Goal: Navigation & Orientation: Find specific page/section

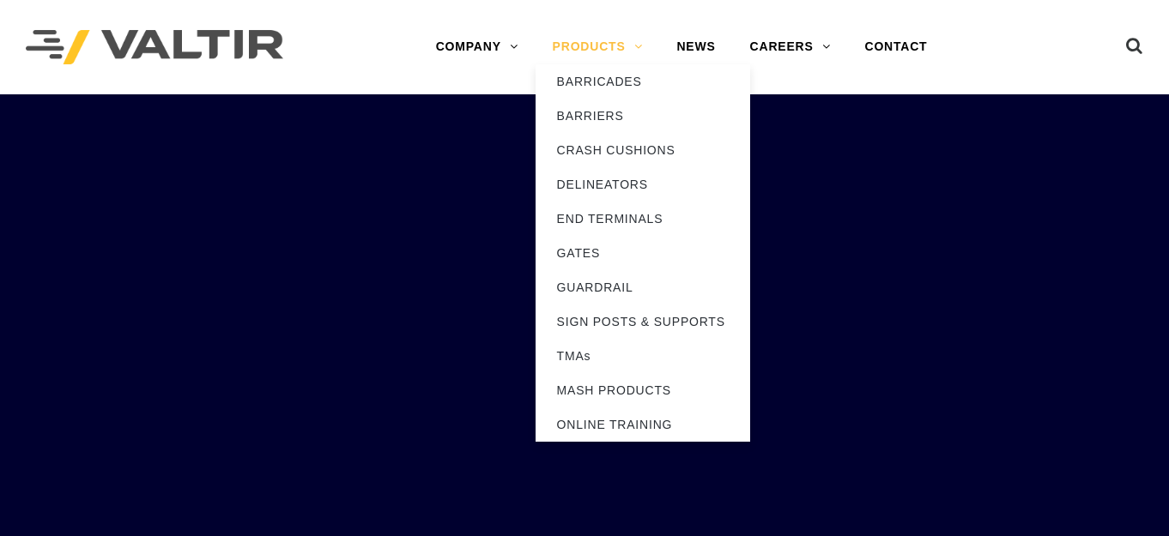
click at [602, 47] on link "PRODUCTS" at bounding box center [597, 47] width 124 height 34
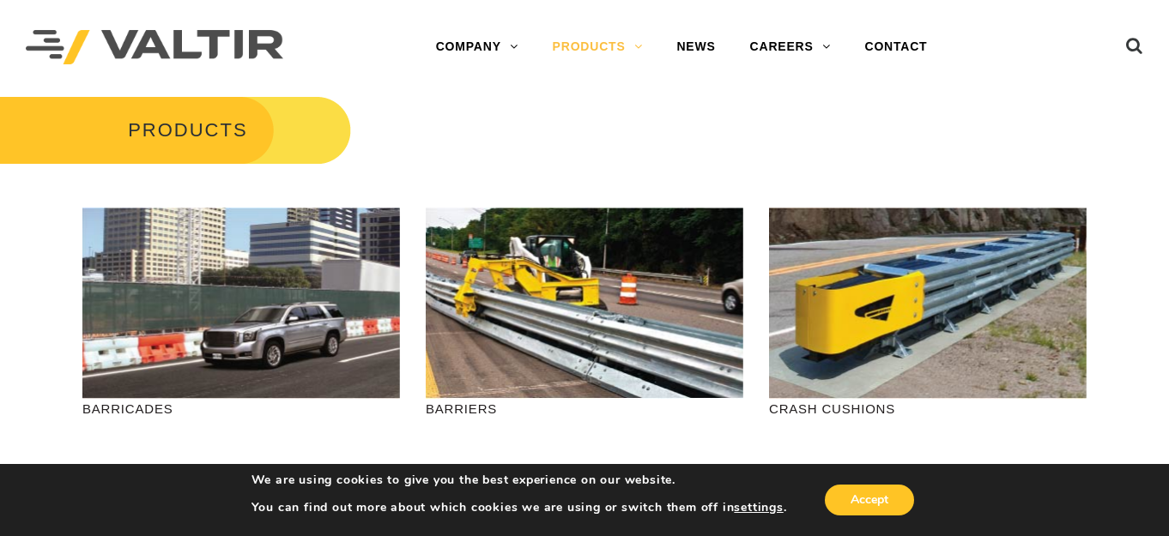
click at [602, 47] on link "PRODUCTS" at bounding box center [597, 47] width 124 height 34
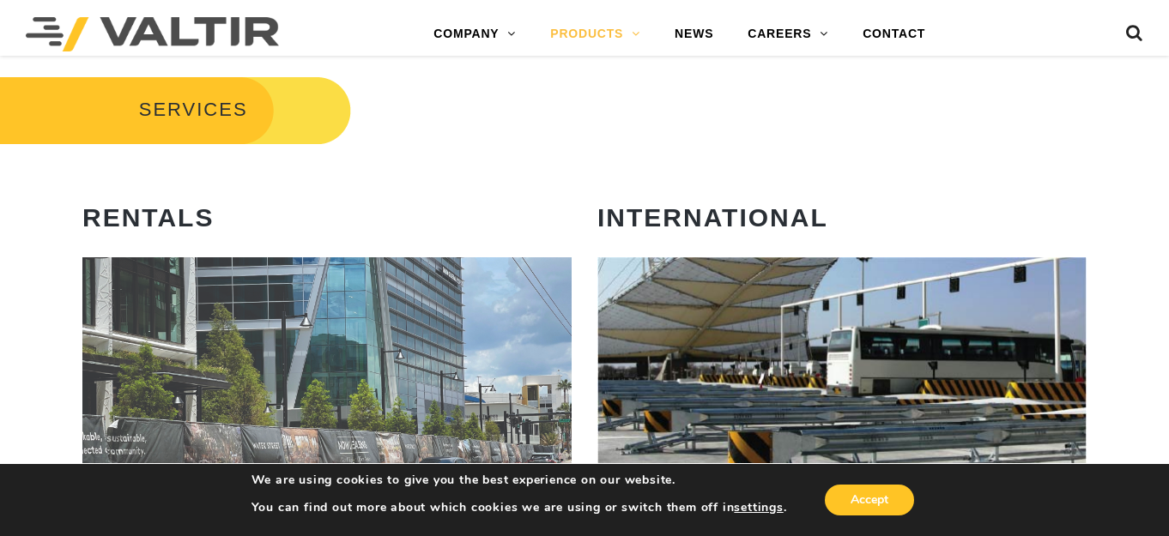
scroll to position [935, 0]
